Goal: Information Seeking & Learning: Learn about a topic

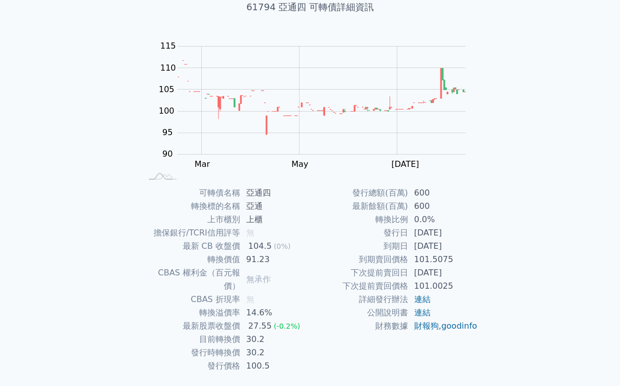
scroll to position [73, 0]
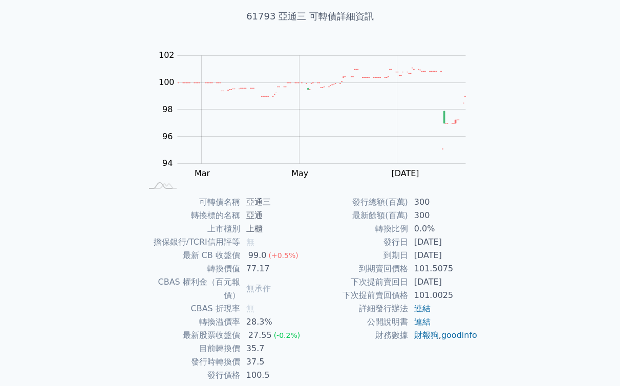
scroll to position [64, 0]
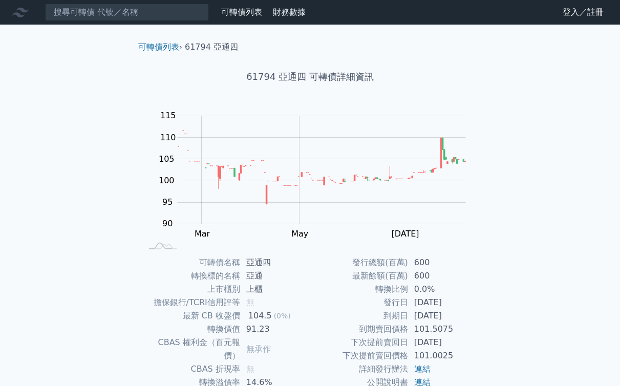
scroll to position [88, 0]
